Goal: Task Accomplishment & Management: Manage account settings

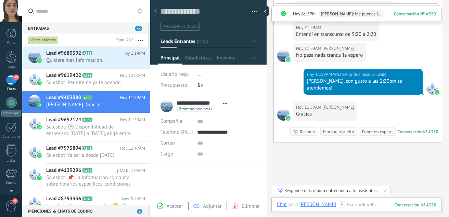
scroll to position [1481, 0]
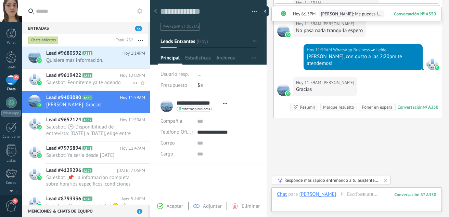
click at [102, 83] on span "Salesbot: Permiteme ya te agendo" at bounding box center [89, 82] width 86 height 7
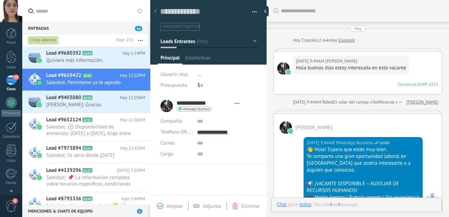
type textarea "**********"
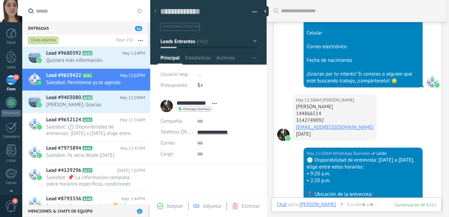
scroll to position [497, 0]
drag, startPoint x: 332, startPoint y: 108, endPoint x: 294, endPoint y: 108, distance: 37.6
click at [294, 108] on div "Hoy 11:58AM Clarelis Otero Clarelis otero 144866514 3142749092 Oteroclarelis@gm…" at bounding box center [335, 118] width 84 height 47
copy div "[PERSON_NAME]"
drag, startPoint x: 327, startPoint y: 113, endPoint x: 293, endPoint y: 114, distance: 34.9
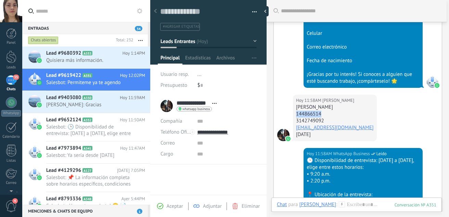
click at [293, 114] on div "Hoy 11:58AM Clarelis Otero Clarelis otero 144866514 3142749092 Oteroclarelis@gm…" at bounding box center [358, 121] width 168 height 53
copy div "144866514"
drag, startPoint x: 330, startPoint y: 120, endPoint x: 295, endPoint y: 122, distance: 34.6
click at [295, 122] on div "Hoy 11:58AM Clarelis Otero Clarelis otero 144866514 3142749092 Oteroclarelis@gm…" at bounding box center [335, 118] width 84 height 47
copy div "3142749092"
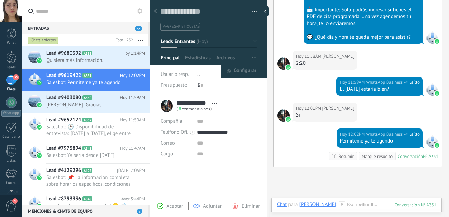
scroll to position [710, 0]
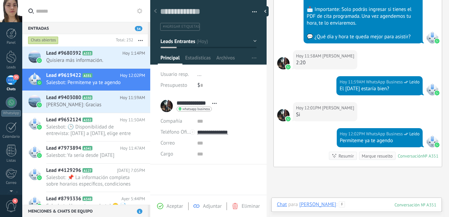
click at [367, 204] on div at bounding box center [356, 212] width 159 height 21
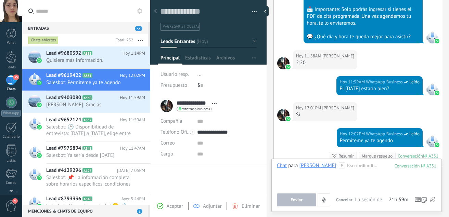
click at [433, 200] on icon at bounding box center [432, 200] width 5 height 6
click at [0, 0] on input "file" at bounding box center [0, 0] width 0 height 0
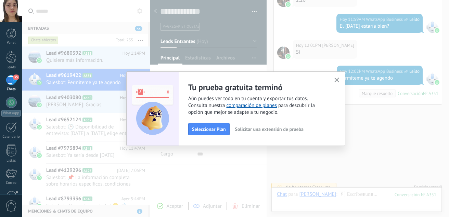
click at [334, 78] on icon "button" at bounding box center [336, 80] width 5 height 5
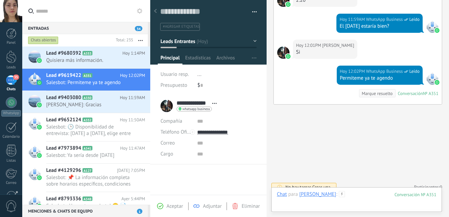
click at [362, 193] on div at bounding box center [356, 201] width 159 height 21
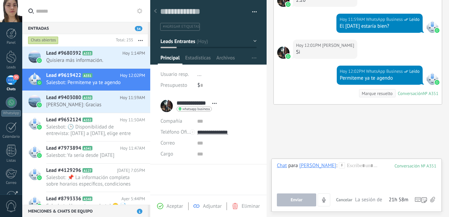
click at [432, 199] on icon at bounding box center [432, 200] width 5 height 6
click at [0, 0] on input "file" at bounding box center [0, 0] width 0 height 0
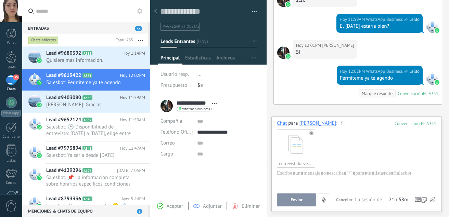
click at [296, 195] on button "Enviar" at bounding box center [296, 200] width 39 height 13
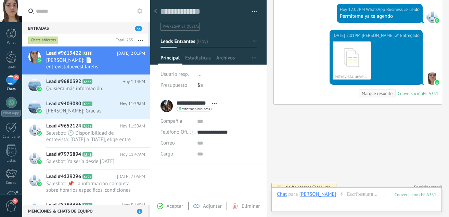
scroll to position [1025, 0]
